Goal: Task Accomplishment & Management: Manage account settings

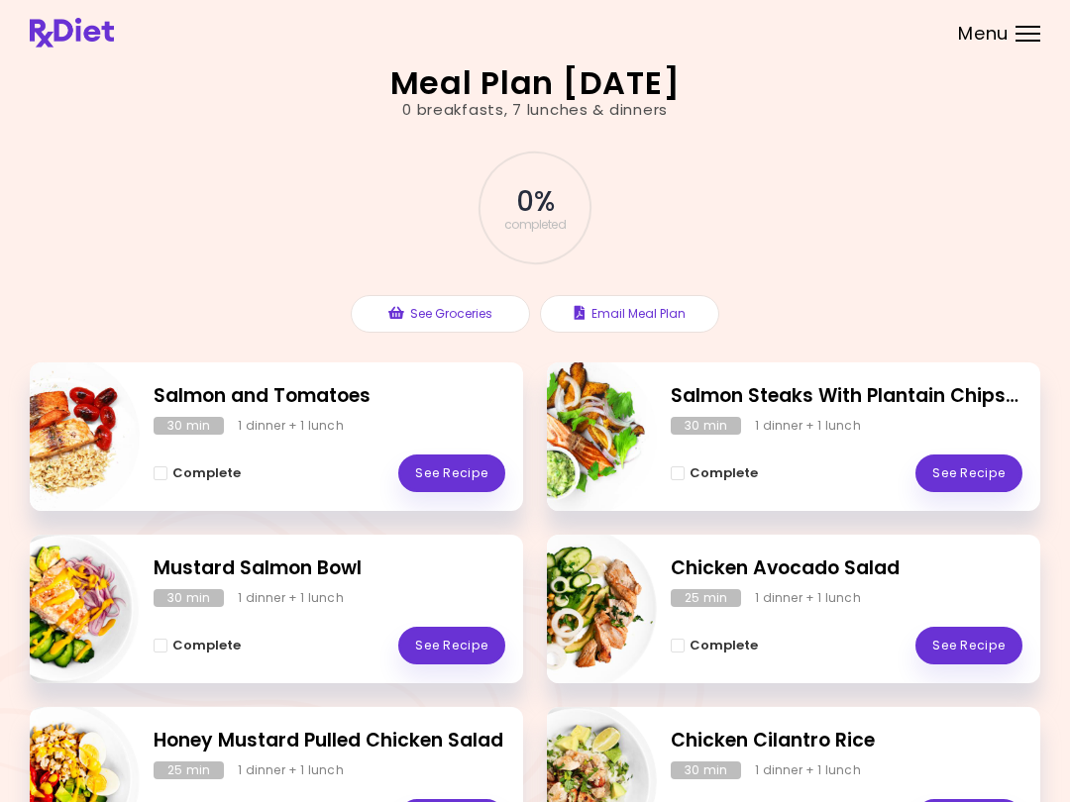
click at [801, 0] on header at bounding box center [535, 32] width 1070 height 65
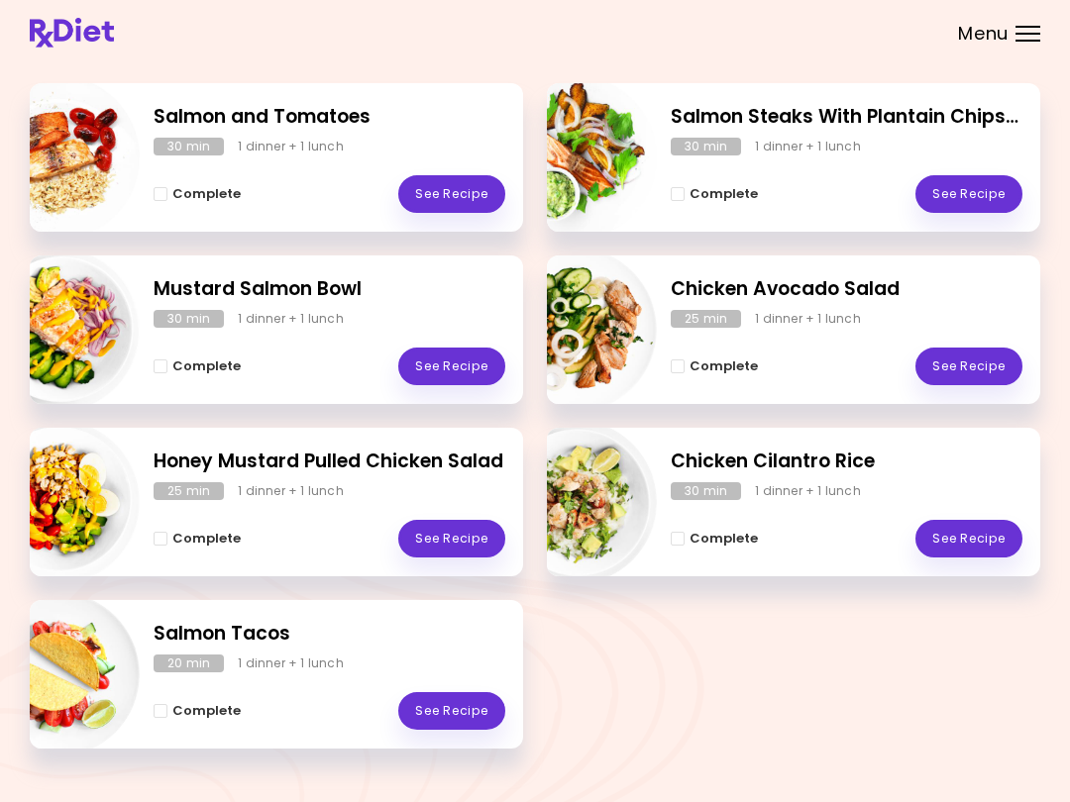
scroll to position [316, 0]
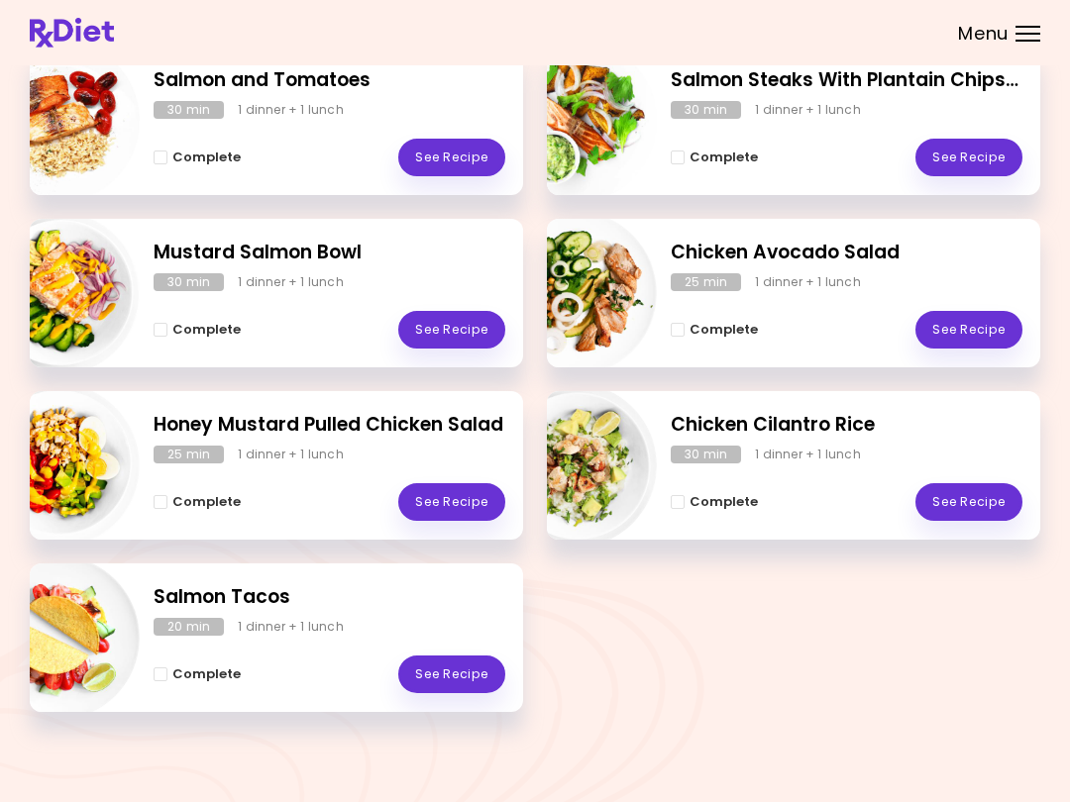
click at [162, 151] on span "Complete - Salmon and Tomatoes" at bounding box center [161, 158] width 14 height 14
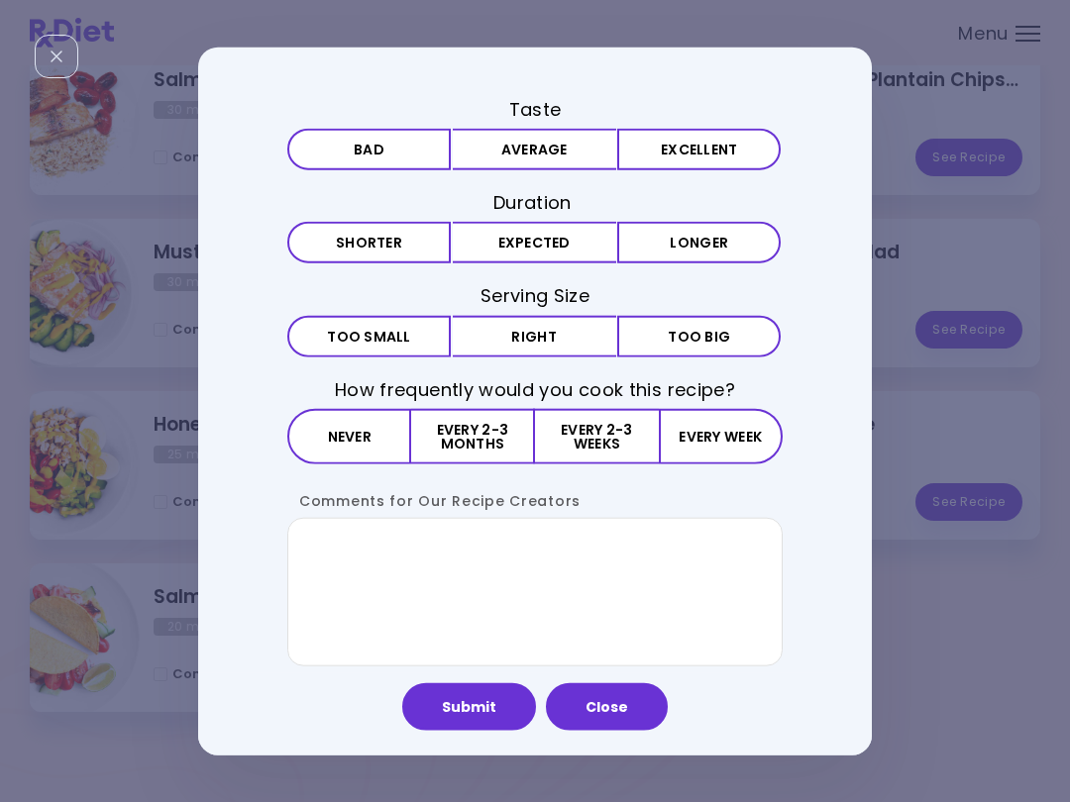
click at [706, 152] on button "Excellent" at bounding box center [698, 150] width 163 height 42
click at [613, 692] on button "Close" at bounding box center [607, 706] width 122 height 48
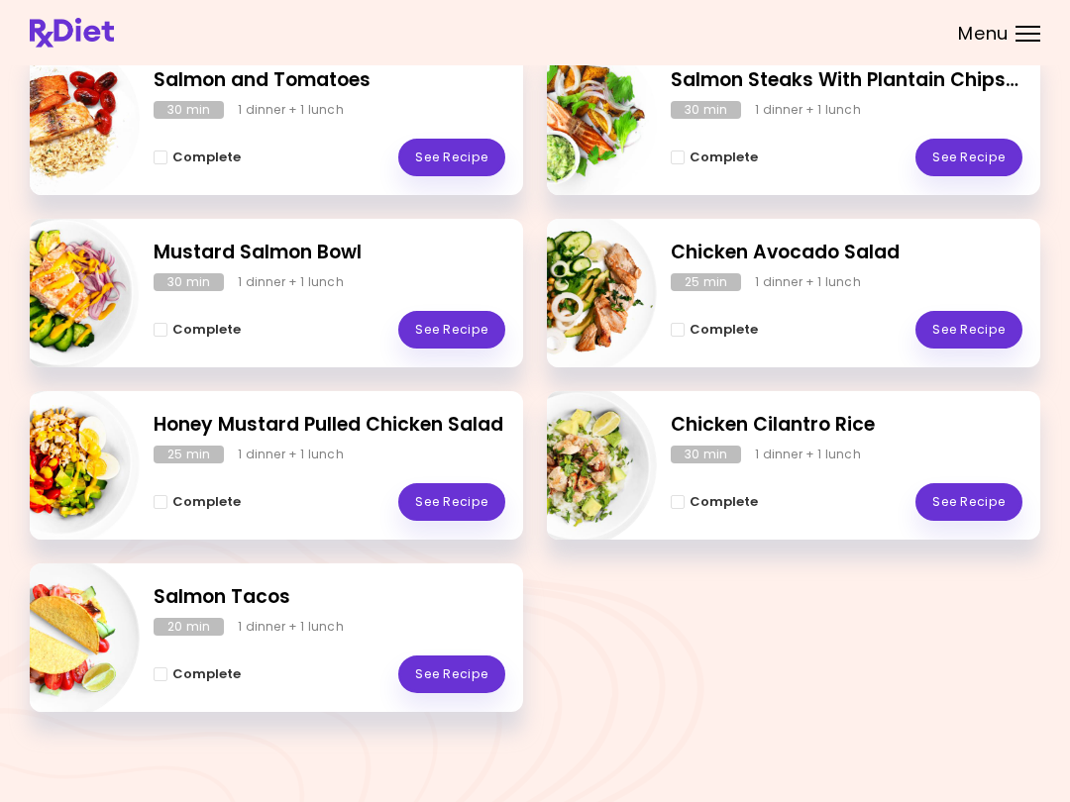
click at [148, 161] on div "Salmon and Tomatoes 30 min 1 dinner + 1 lunch Complete See Recipe" at bounding box center [276, 121] width 493 height 149
click at [154, 152] on span "Complete - Salmon and Tomatoes" at bounding box center [161, 158] width 14 height 14
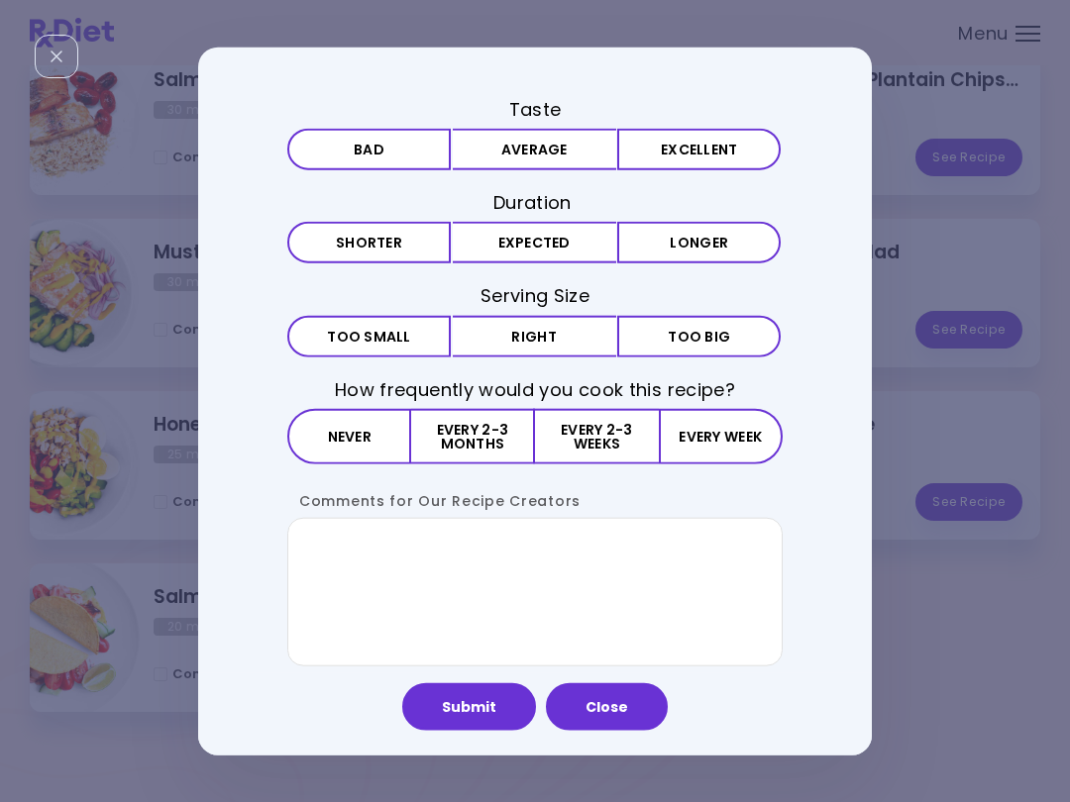
click at [686, 163] on button "Excellent" at bounding box center [698, 150] width 163 height 42
click at [503, 243] on button "Expected" at bounding box center [534, 243] width 163 height 42
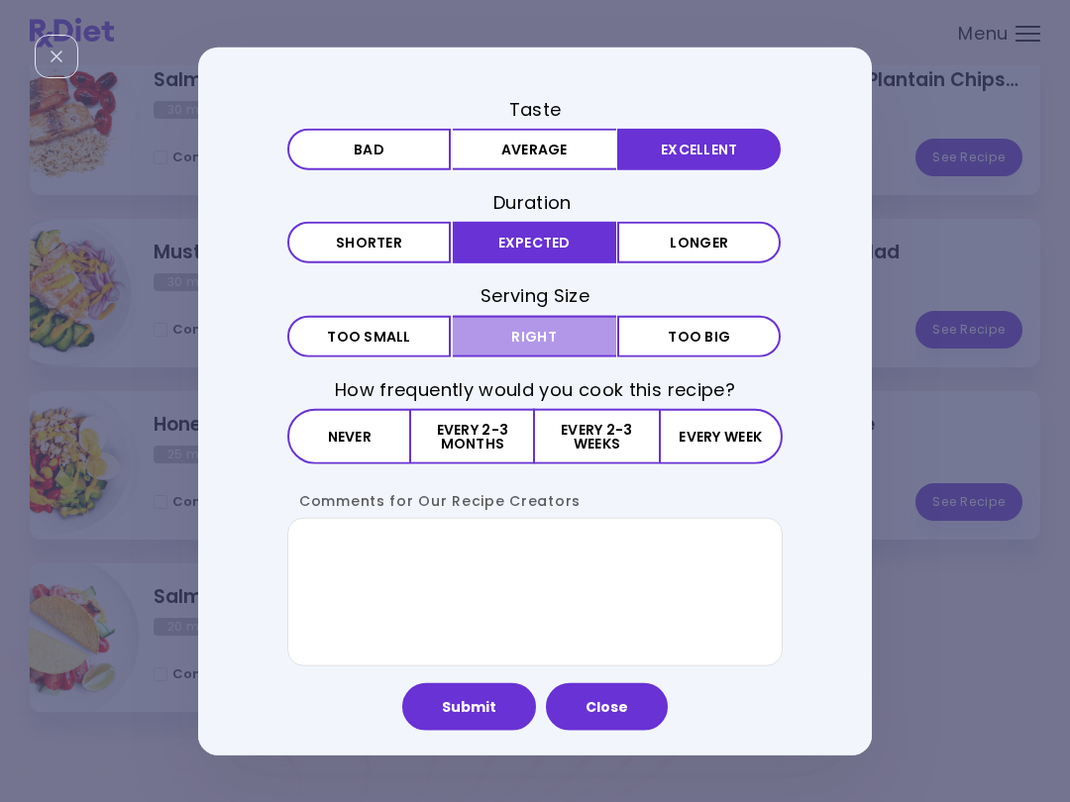
click at [517, 332] on button "Right" at bounding box center [534, 336] width 163 height 42
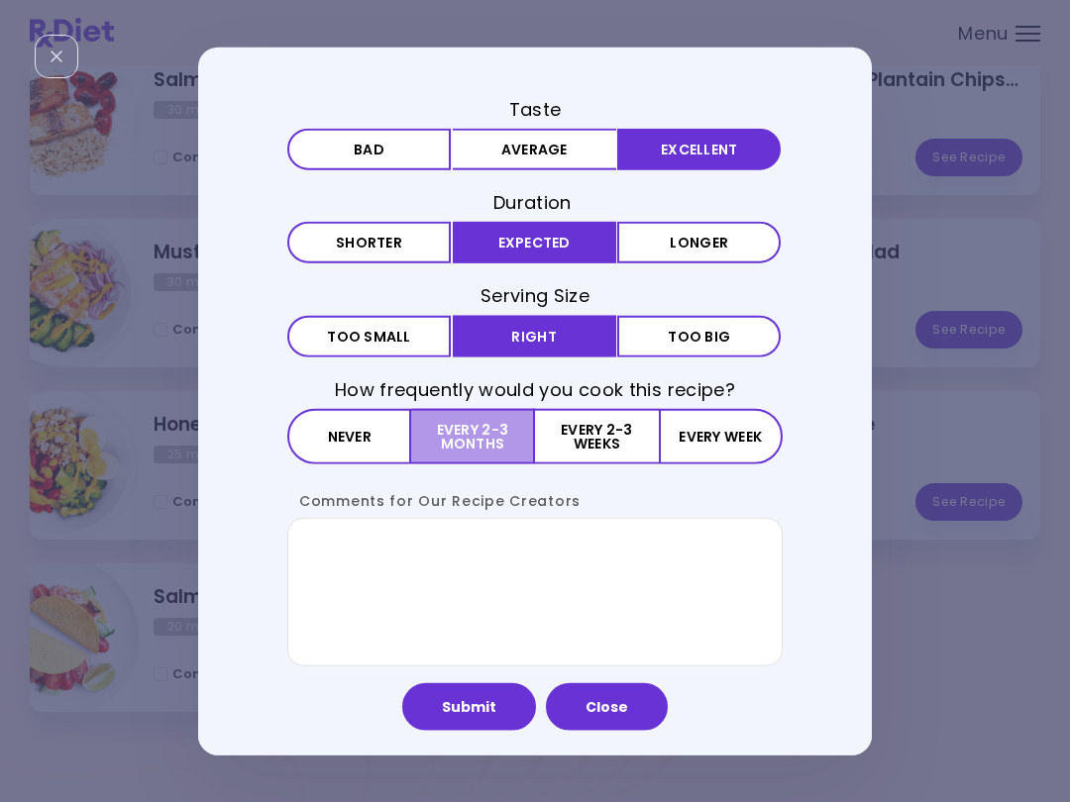
click at [465, 424] on button "Every 2-3 months" at bounding box center [473, 435] width 124 height 55
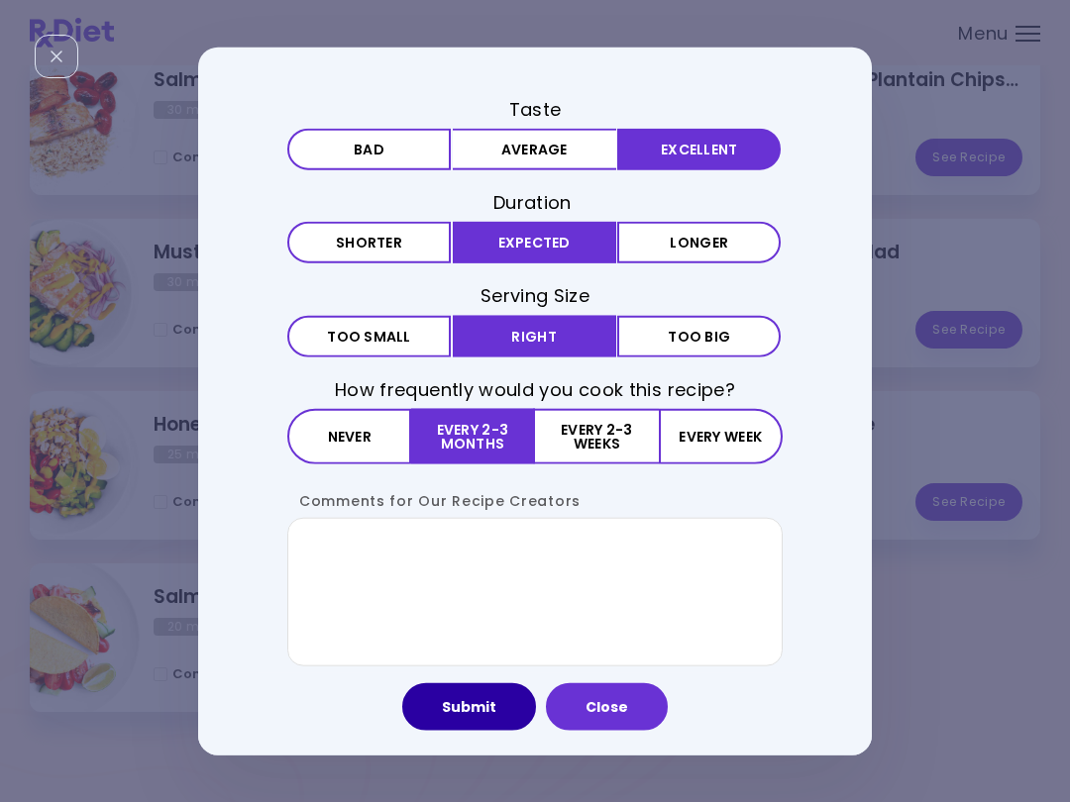
click at [470, 704] on button "Submit" at bounding box center [469, 706] width 134 height 48
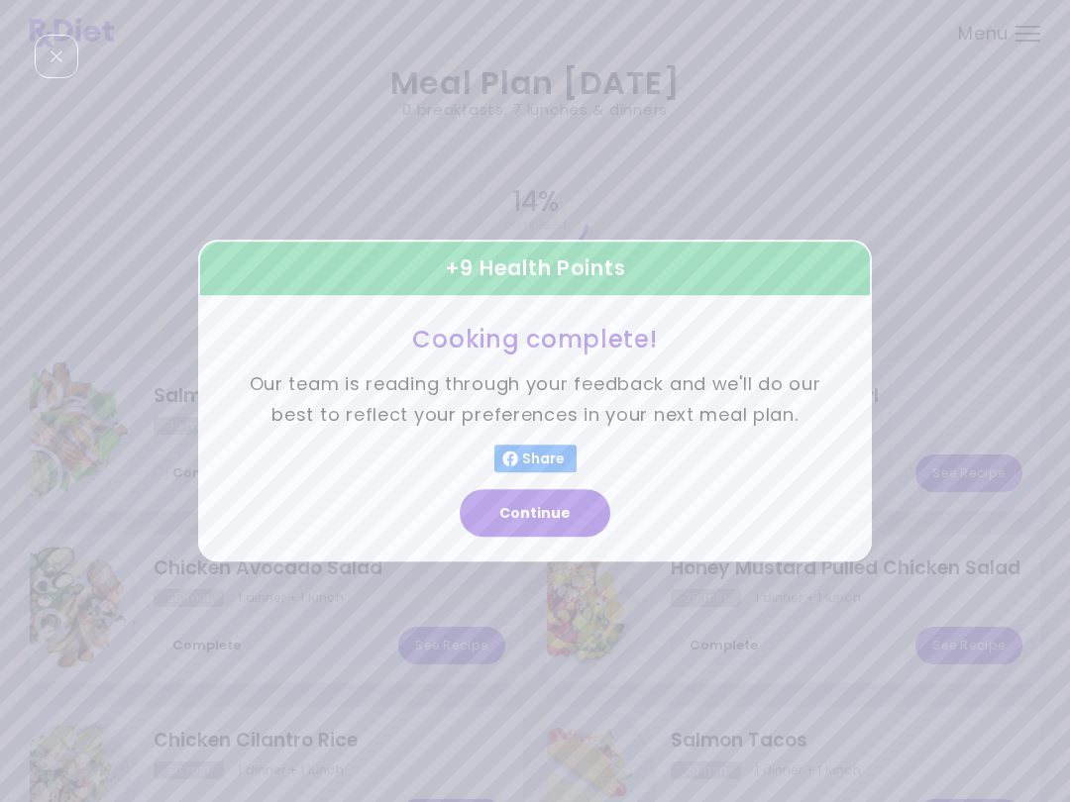
click at [525, 518] on button "Continue" at bounding box center [535, 514] width 151 height 48
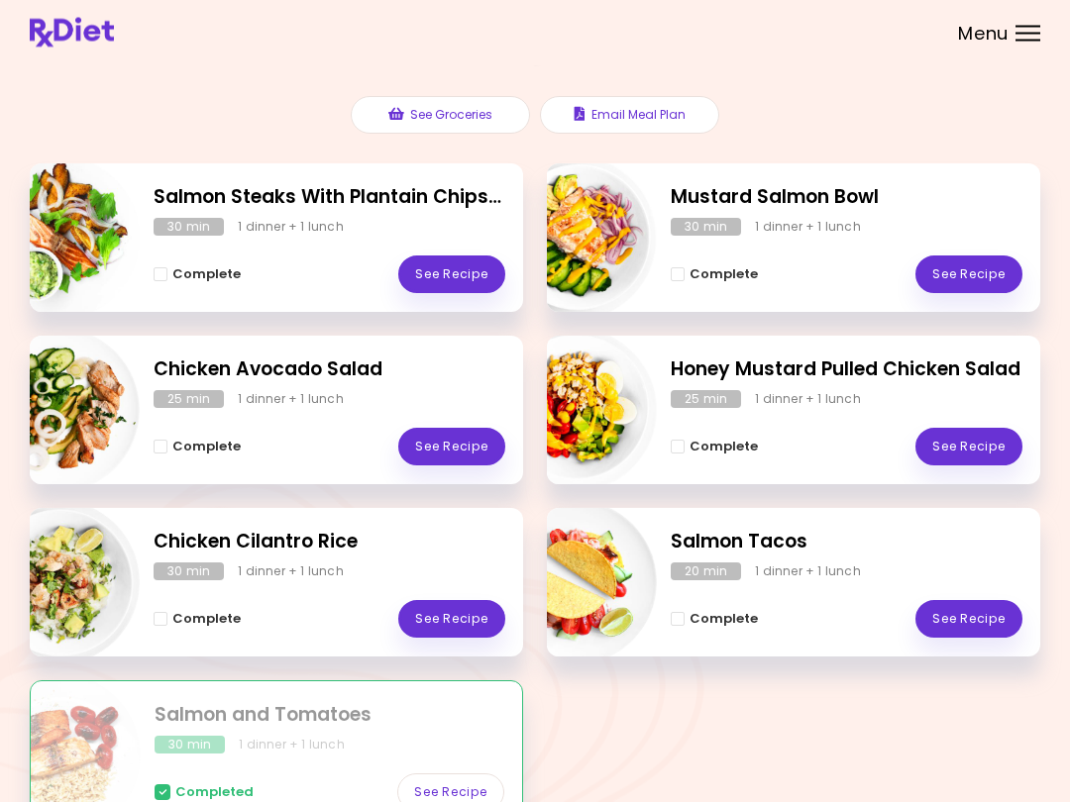
scroll to position [188, 0]
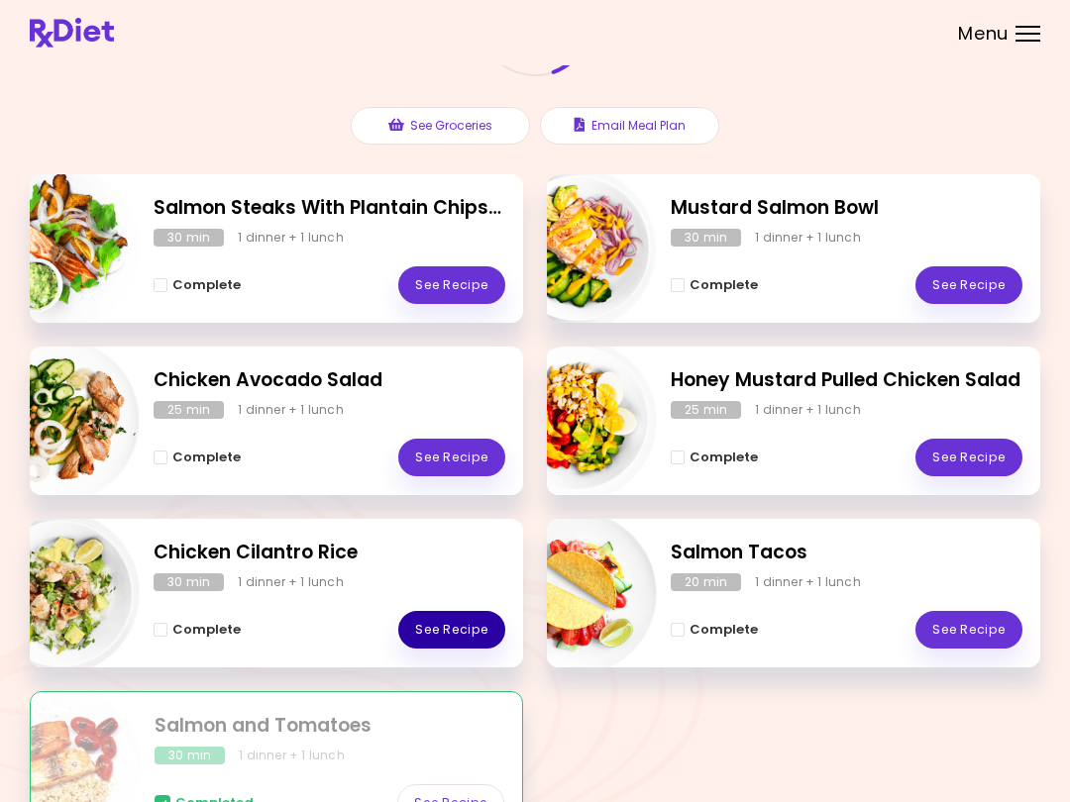
click at [423, 634] on link "See Recipe" at bounding box center [451, 630] width 107 height 38
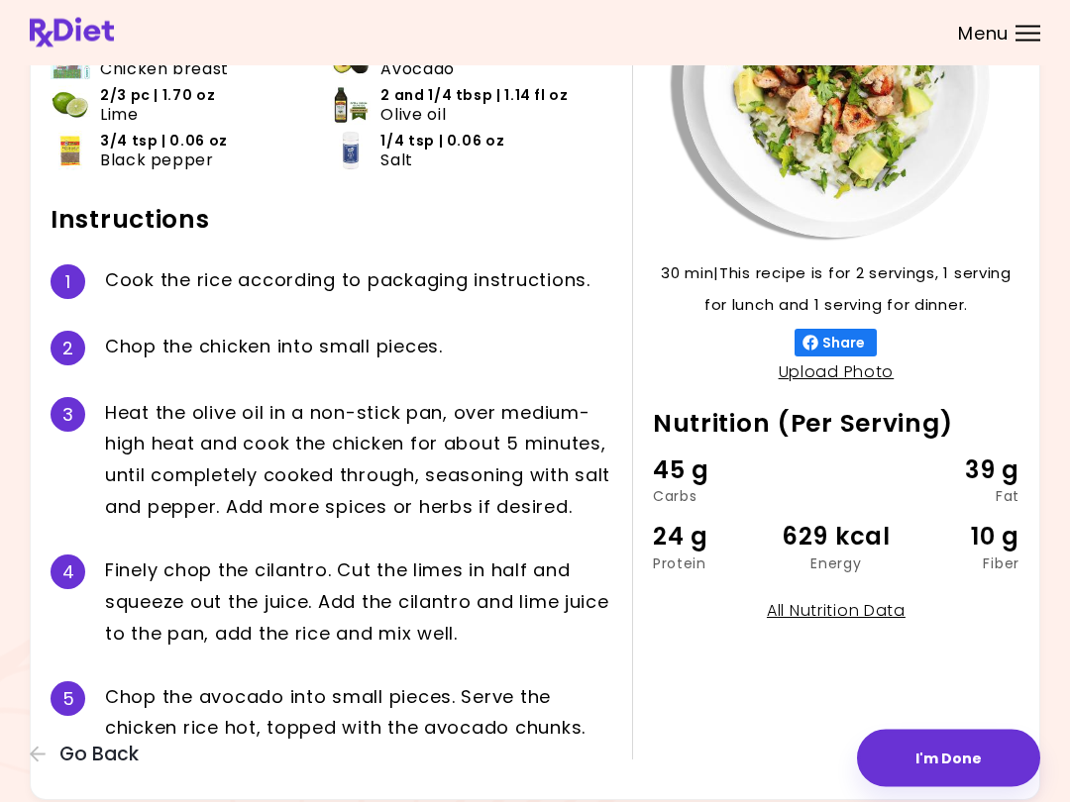
scroll to position [279, 0]
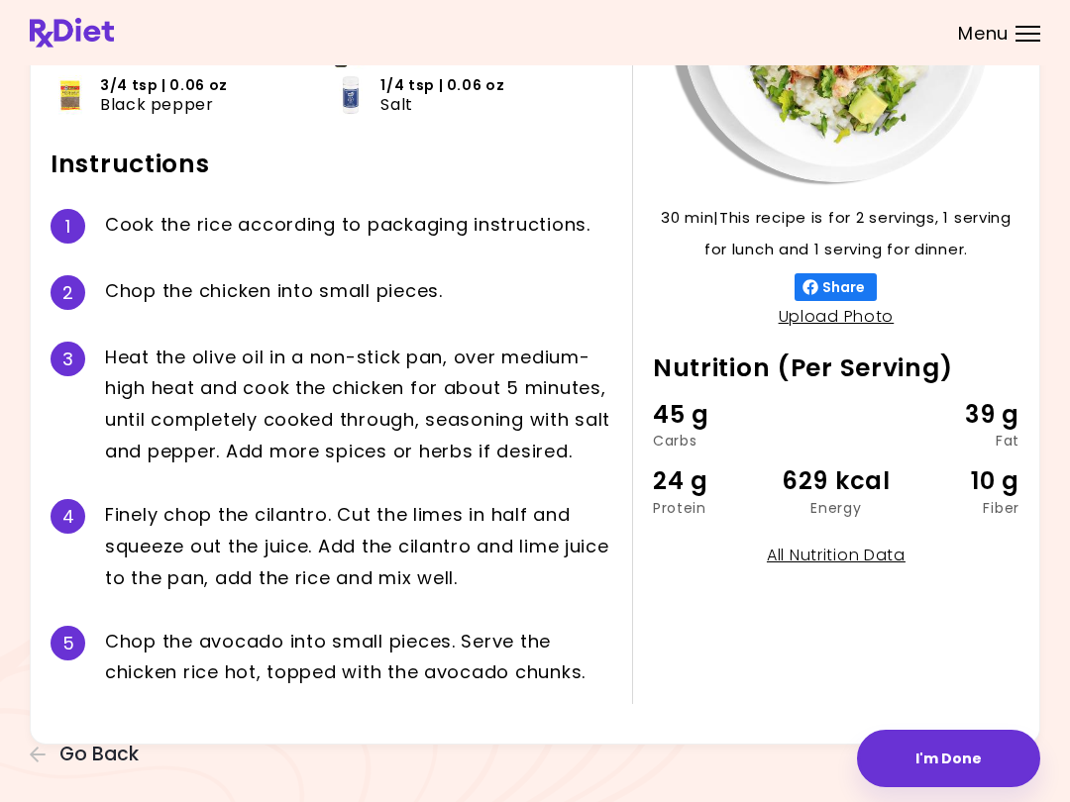
click at [801, 501] on div "Energy" at bounding box center [836, 508] width 122 height 14
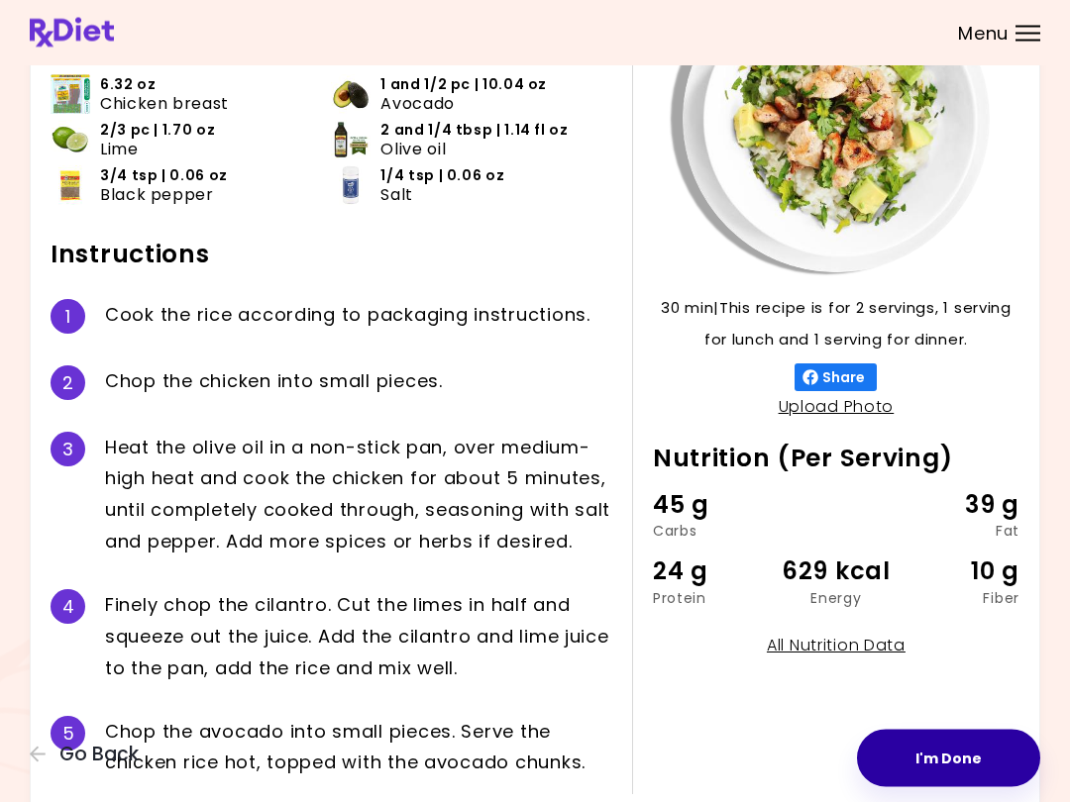
scroll to position [189, 0]
